Goal: Obtain resource: Download file/media

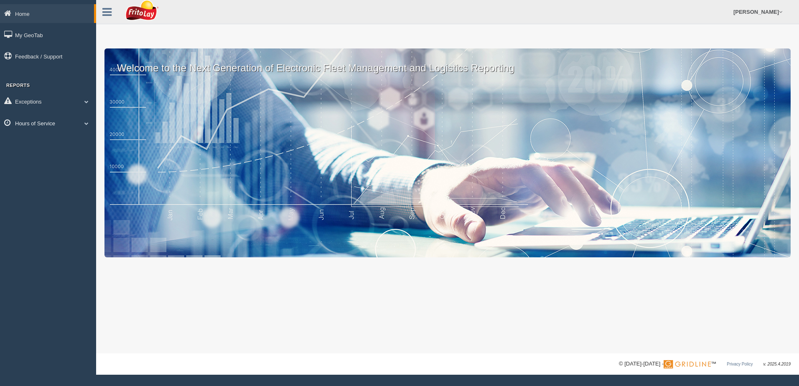
click at [86, 122] on span at bounding box center [86, 123] width 11 height 4
click at [71, 156] on link "HOS Violation Audit Reports" at bounding box center [54, 157] width 79 height 15
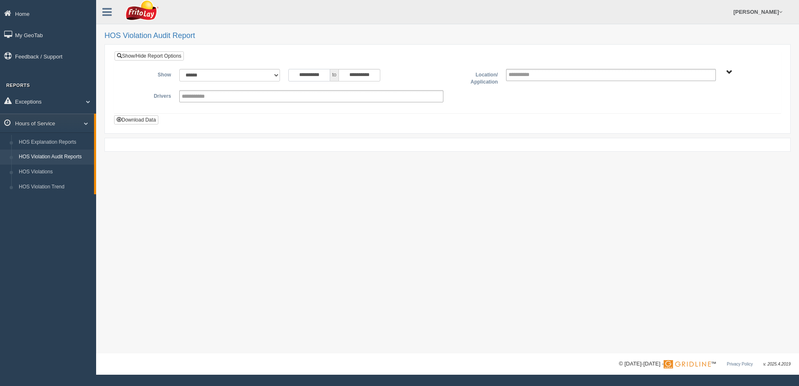
click at [293, 74] on input "**********" at bounding box center [309, 75] width 42 height 13
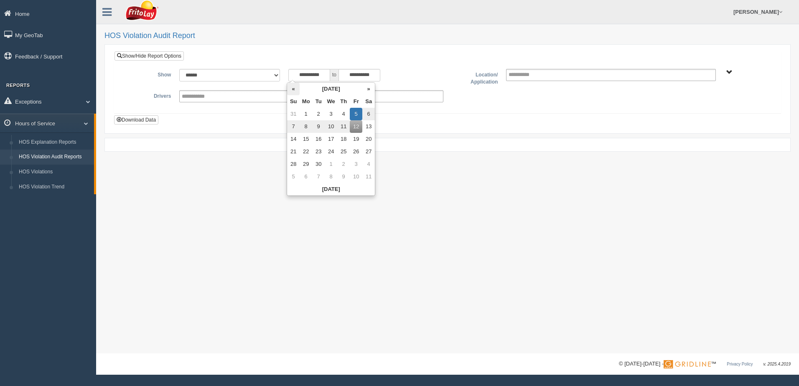
click at [292, 90] on th "«" at bounding box center [293, 89] width 13 height 13
click at [297, 164] on td "24" at bounding box center [295, 164] width 13 height 13
type input "**********"
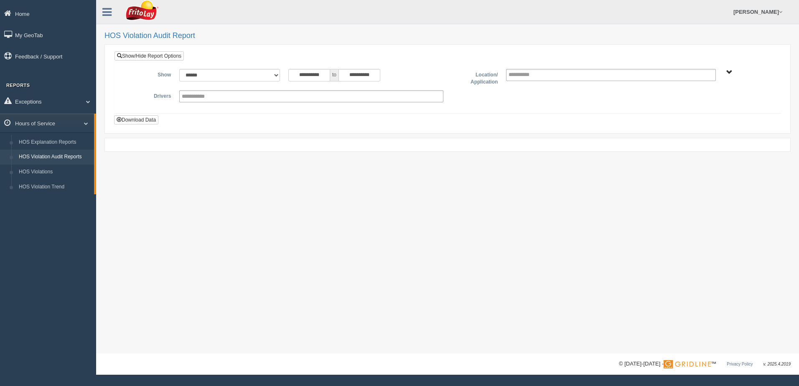
click at [581, 170] on div "**********" at bounding box center [447, 177] width 703 height 354
click at [729, 73] on span "NORTHCENTRAL REGION" at bounding box center [729, 72] width 6 height 6
click at [720, 100] on button "NORTHCENTRAL REGION" at bounding box center [717, 102] width 72 height 9
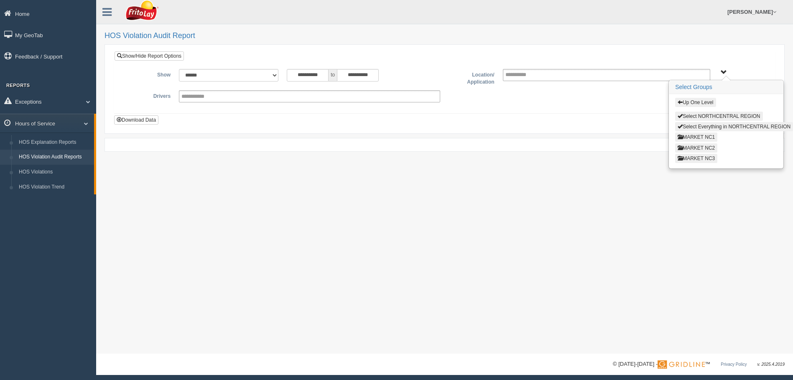
click at [702, 158] on button "MARKET NC3" at bounding box center [696, 158] width 42 height 9
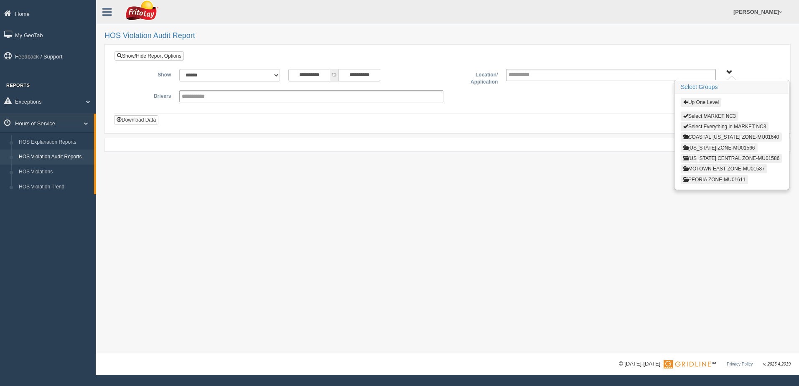
click at [699, 103] on button "Up One Level" at bounding box center [701, 102] width 41 height 9
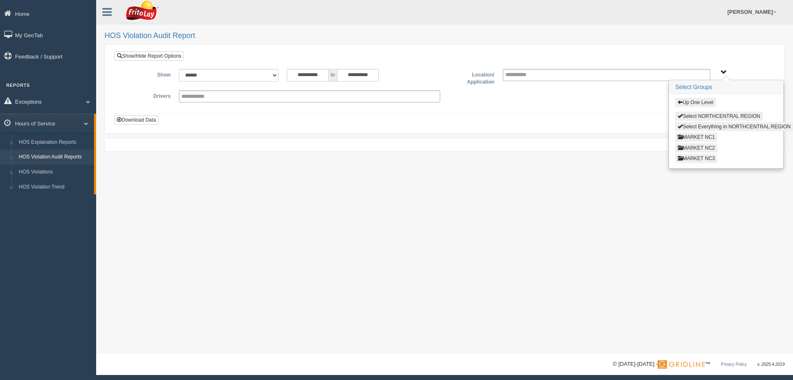
click at [696, 145] on button "MARKET NC2" at bounding box center [696, 147] width 42 height 9
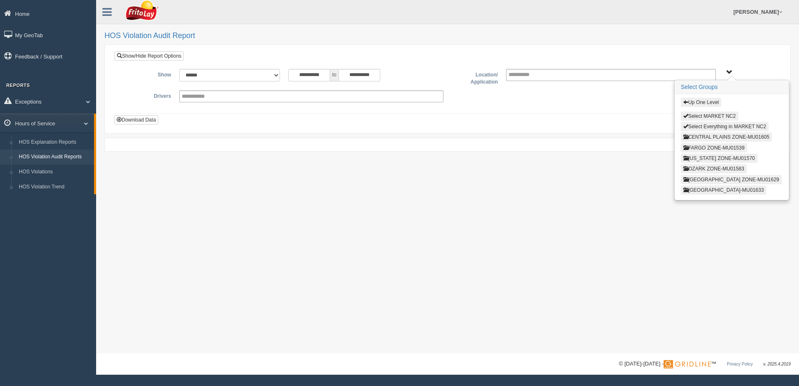
click at [699, 102] on button "Up One Level" at bounding box center [701, 102] width 41 height 9
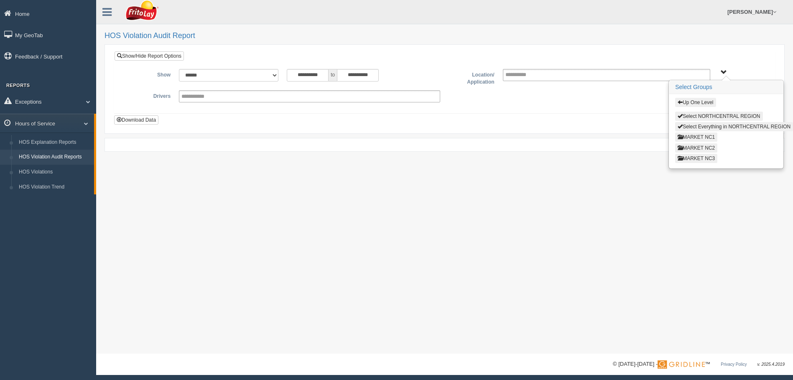
click at [694, 137] on button "MARKET NC1" at bounding box center [696, 136] width 42 height 9
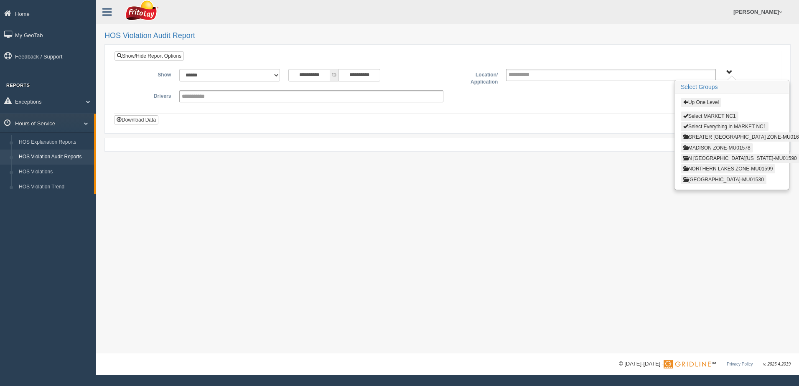
click at [704, 179] on button "[GEOGRAPHIC_DATA]-MU01530" at bounding box center [724, 179] width 86 height 9
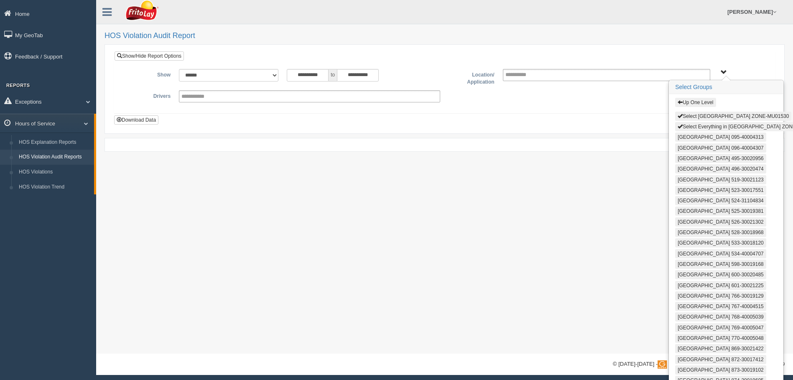
click at [702, 122] on button "Select Everything in [GEOGRAPHIC_DATA] ZONE-MU01530" at bounding box center [748, 126] width 147 height 9
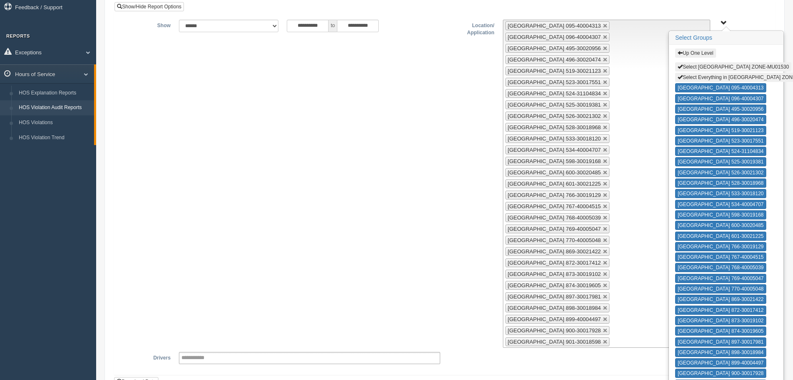
scroll to position [118, 0]
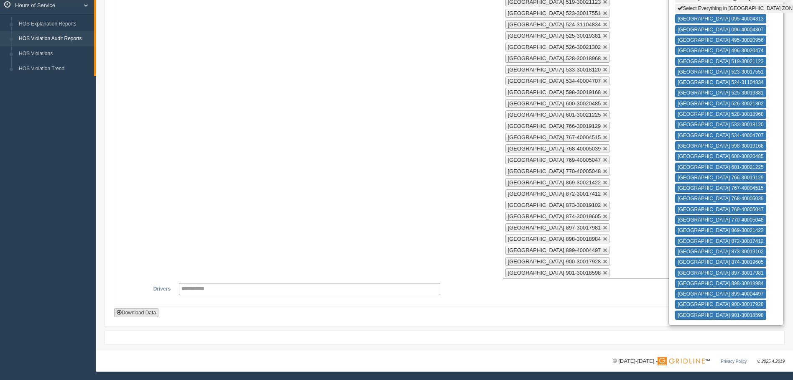
click at [146, 310] on button "Download Data" at bounding box center [136, 312] width 44 height 9
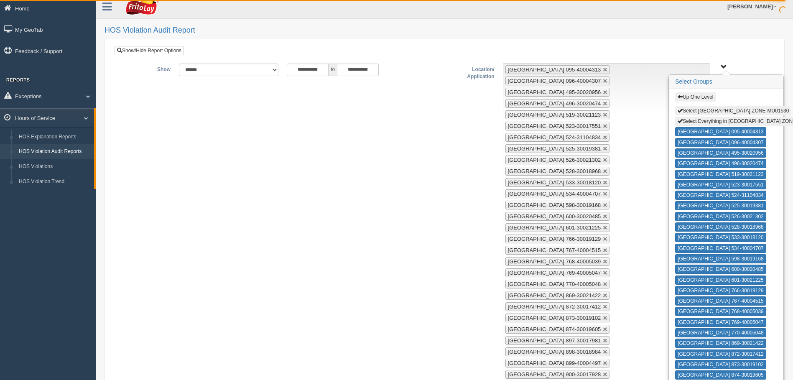
scroll to position [0, 0]
